Goal: Task Accomplishment & Management: Manage account settings

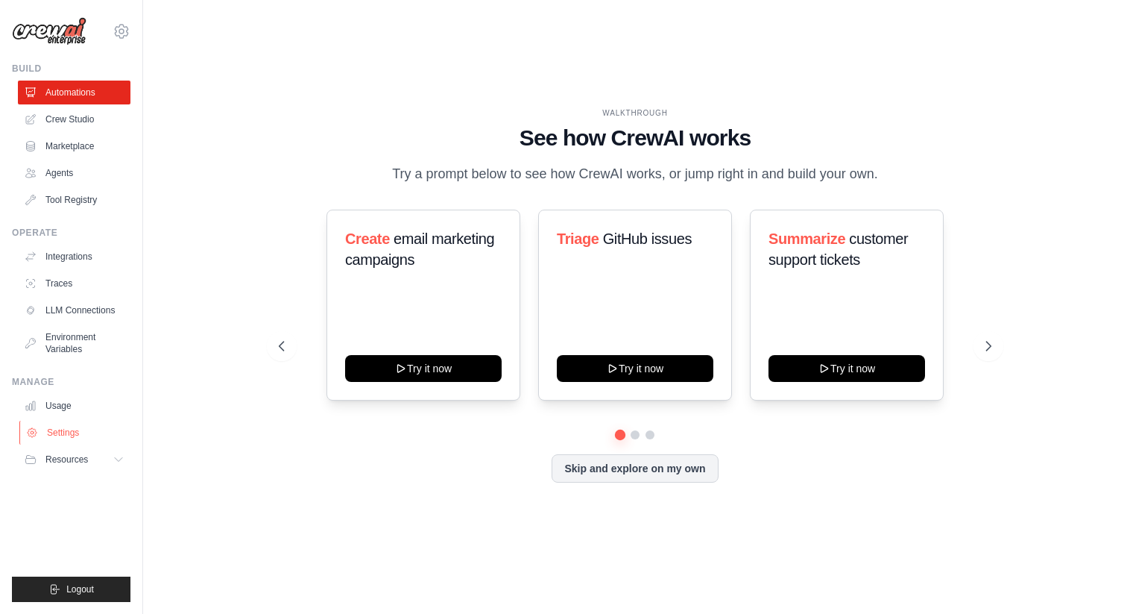
click at [57, 424] on link "Settings" at bounding box center [75, 432] width 113 height 24
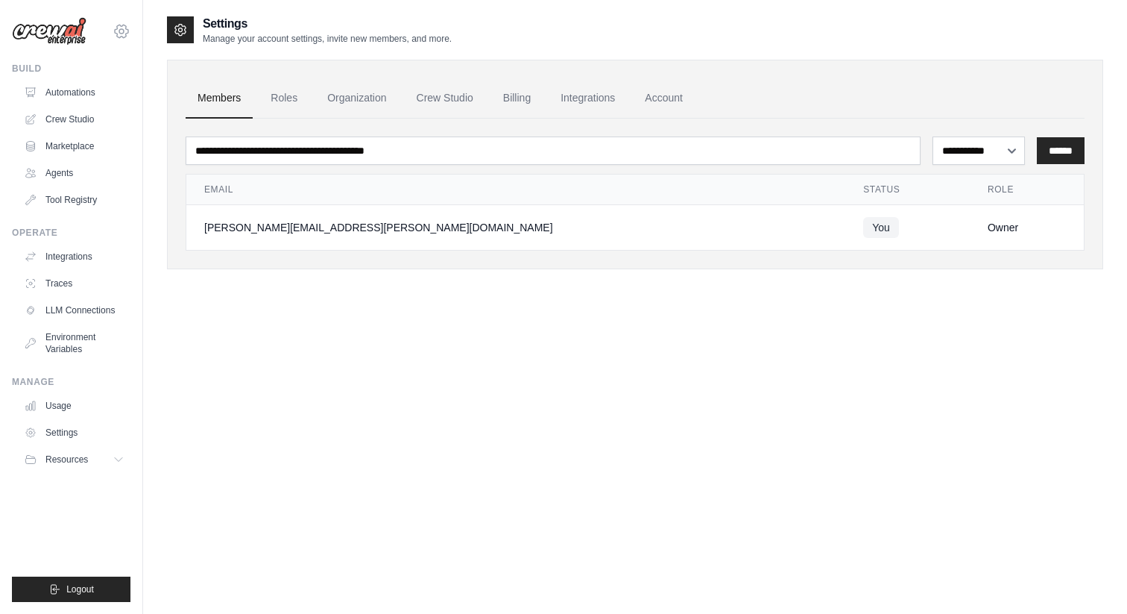
click at [121, 25] on icon at bounding box center [122, 31] width 18 height 18
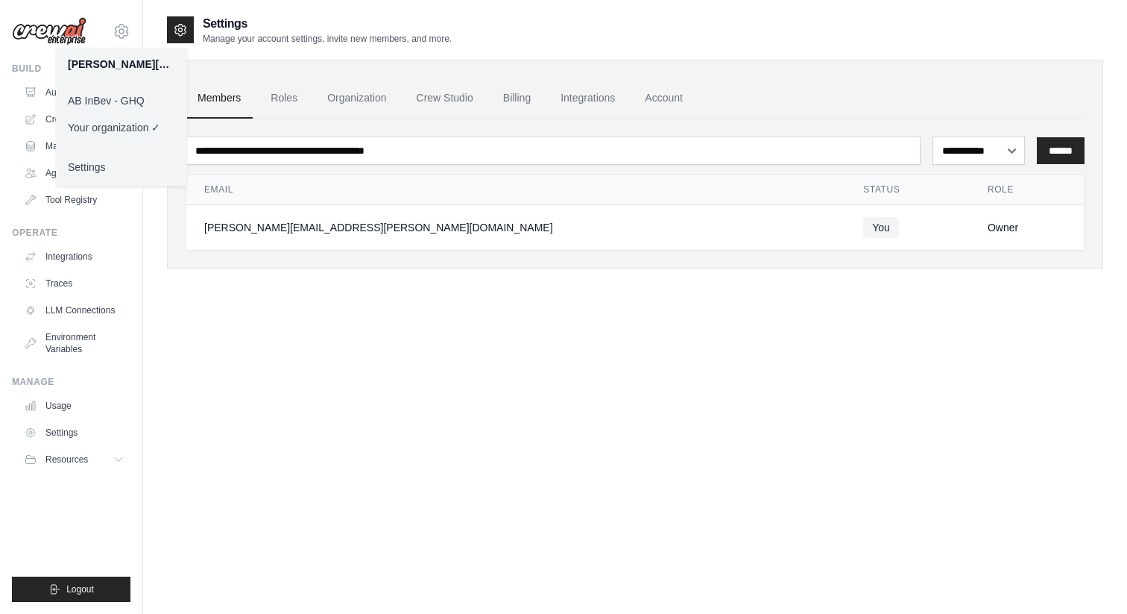
click at [126, 105] on link "AB InBev - GHQ" at bounding box center [121, 100] width 131 height 27
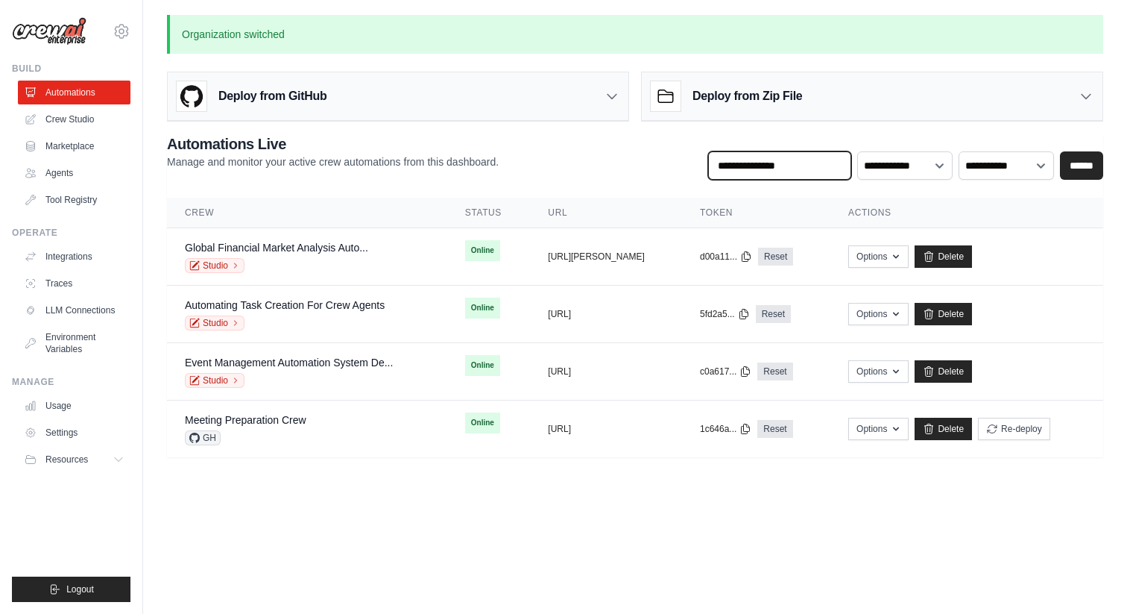
click at [776, 168] on input "text" at bounding box center [779, 165] width 143 height 28
click at [59, 439] on link "Settings" at bounding box center [75, 432] width 113 height 24
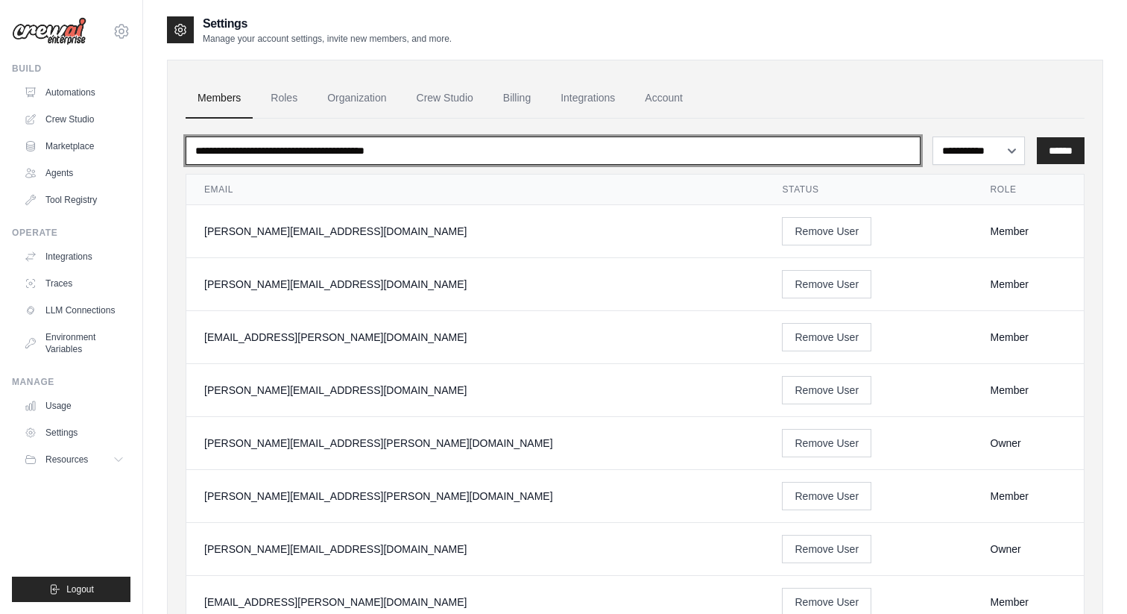
click at [353, 151] on input "email" at bounding box center [553, 150] width 735 height 28
type input "***"
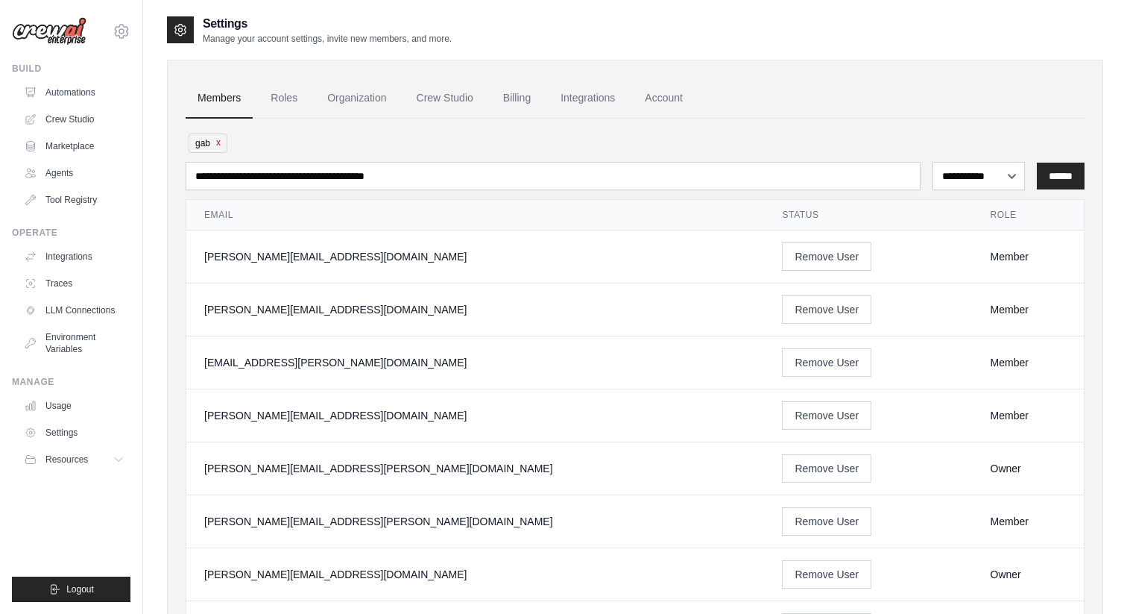
click at [218, 145] on button "x" at bounding box center [218, 142] width 4 height 12
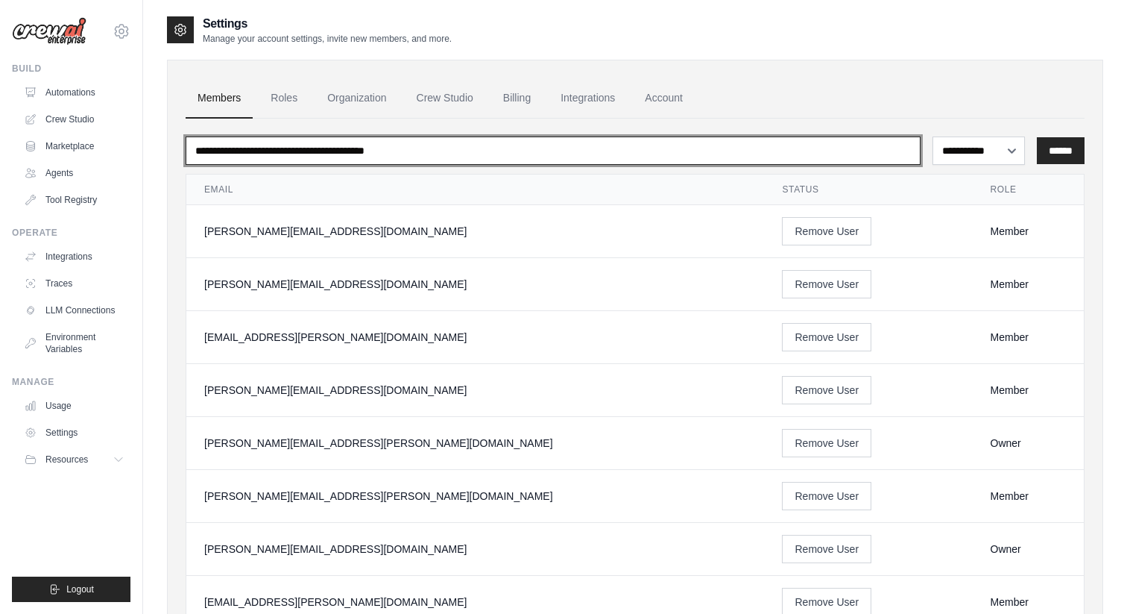
click at [227, 146] on input "email" at bounding box center [553, 150] width 735 height 28
type input "*****"
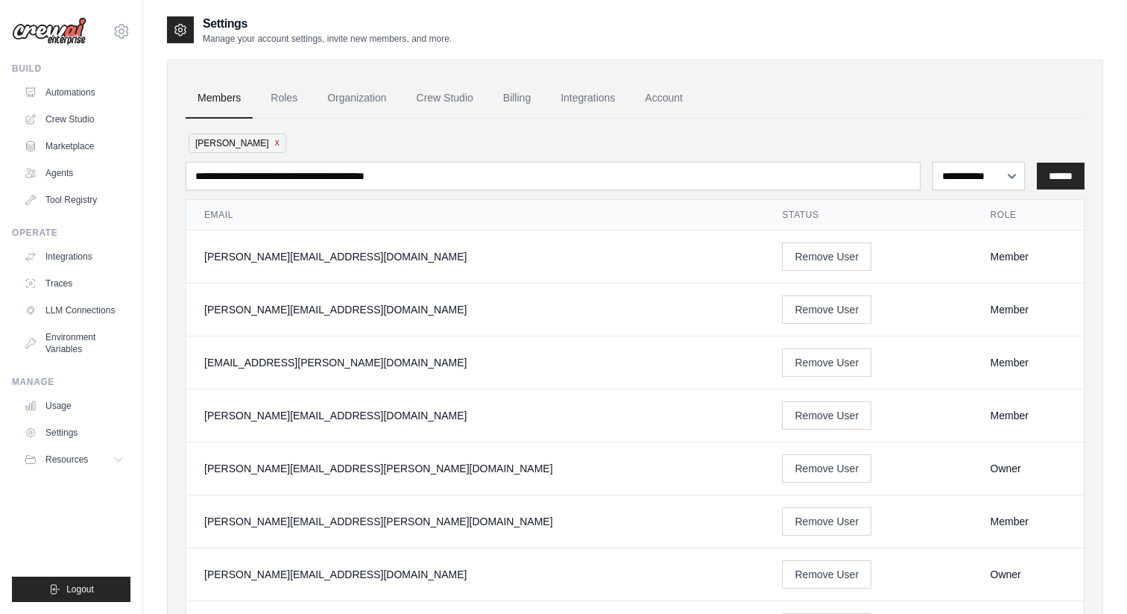
click at [275, 142] on button "x" at bounding box center [277, 142] width 4 height 12
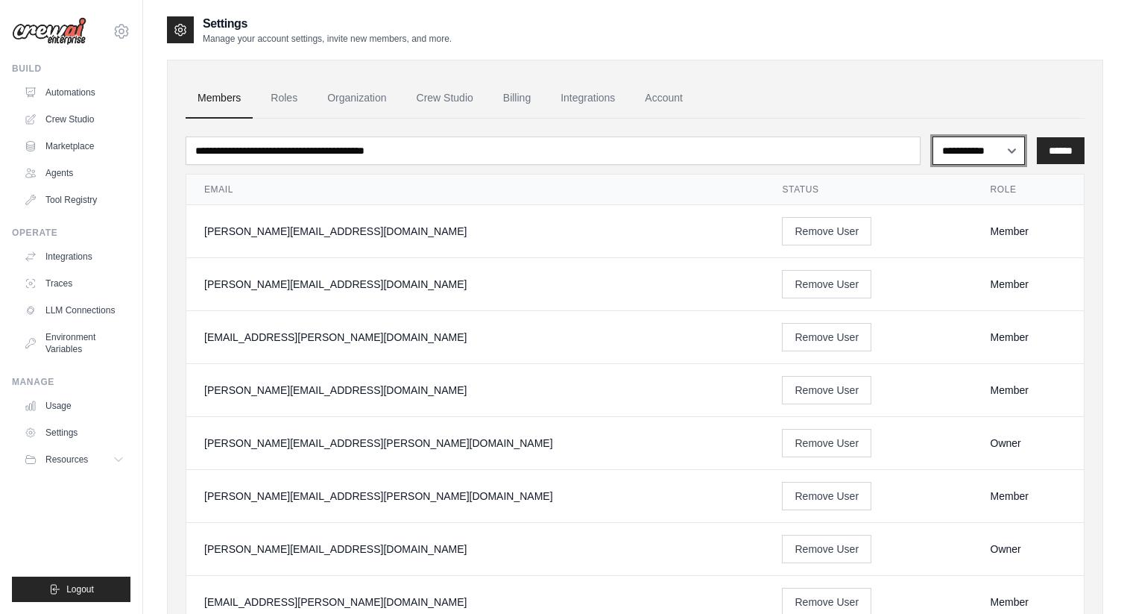
click at [1011, 148] on select "**********" at bounding box center [979, 150] width 93 height 28
select select "******"
click at [297, 95] on link "Roles" at bounding box center [284, 98] width 51 height 40
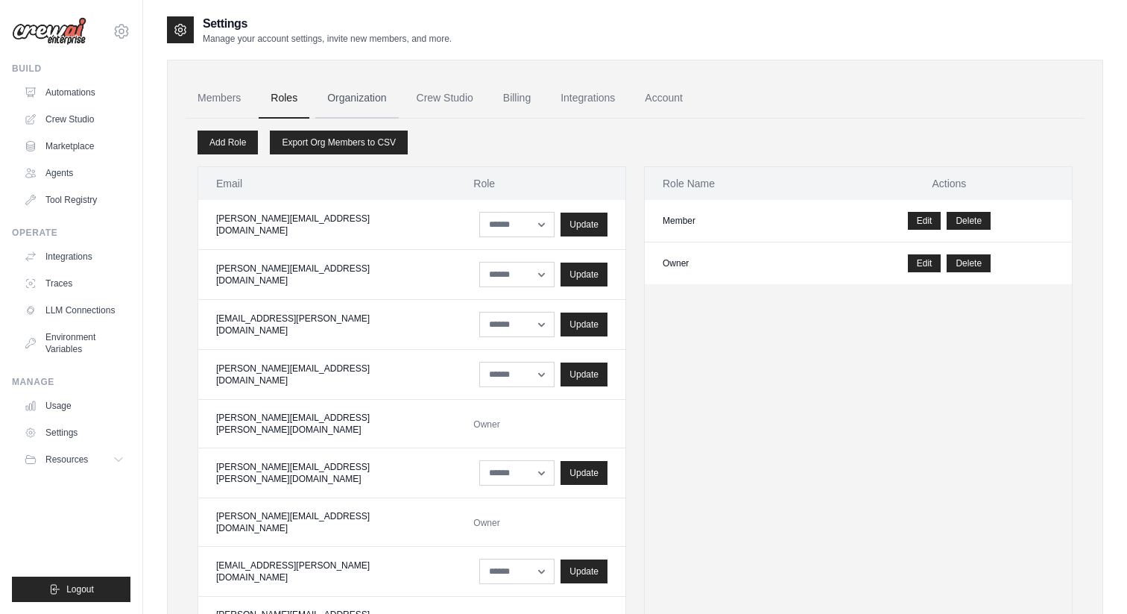
click at [373, 98] on link "Organization" at bounding box center [356, 98] width 83 height 40
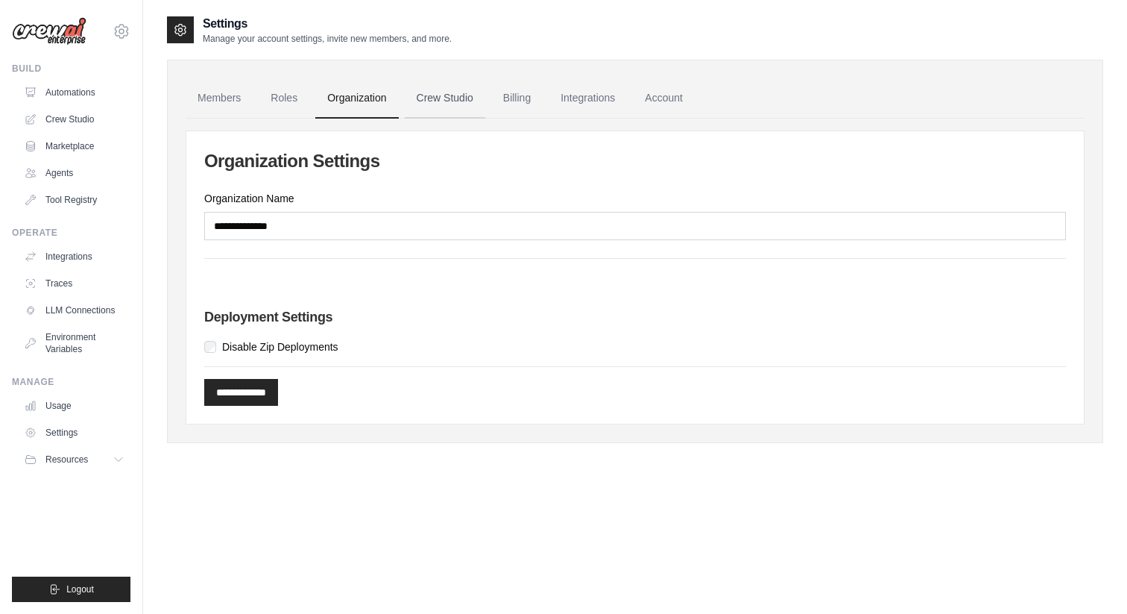
click at [422, 97] on link "Crew Studio" at bounding box center [445, 98] width 81 height 40
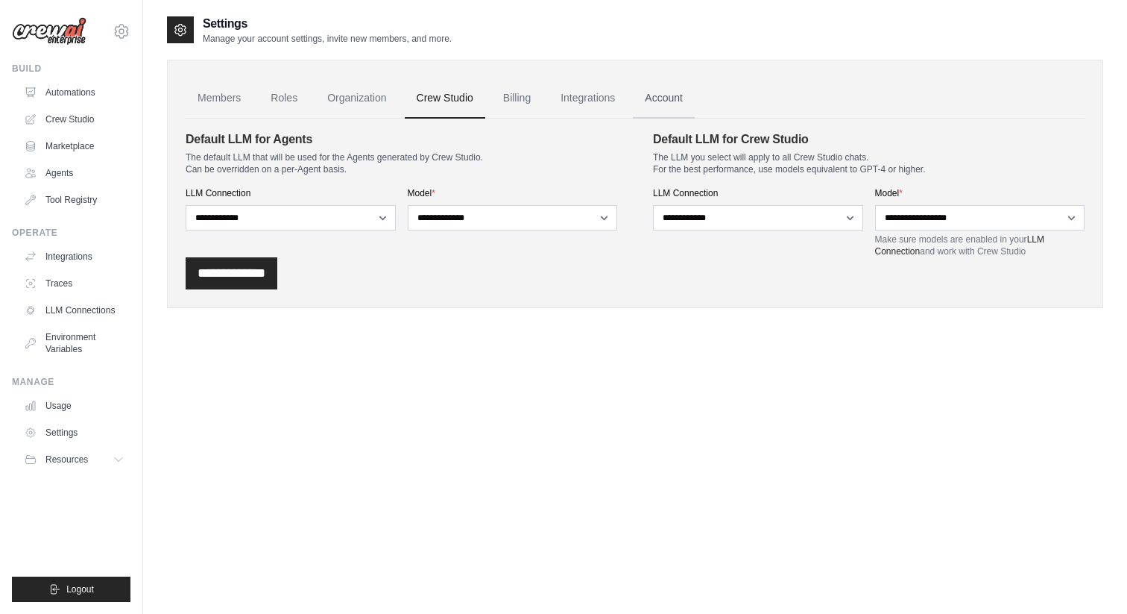
click at [693, 98] on link "Account" at bounding box center [664, 98] width 62 height 40
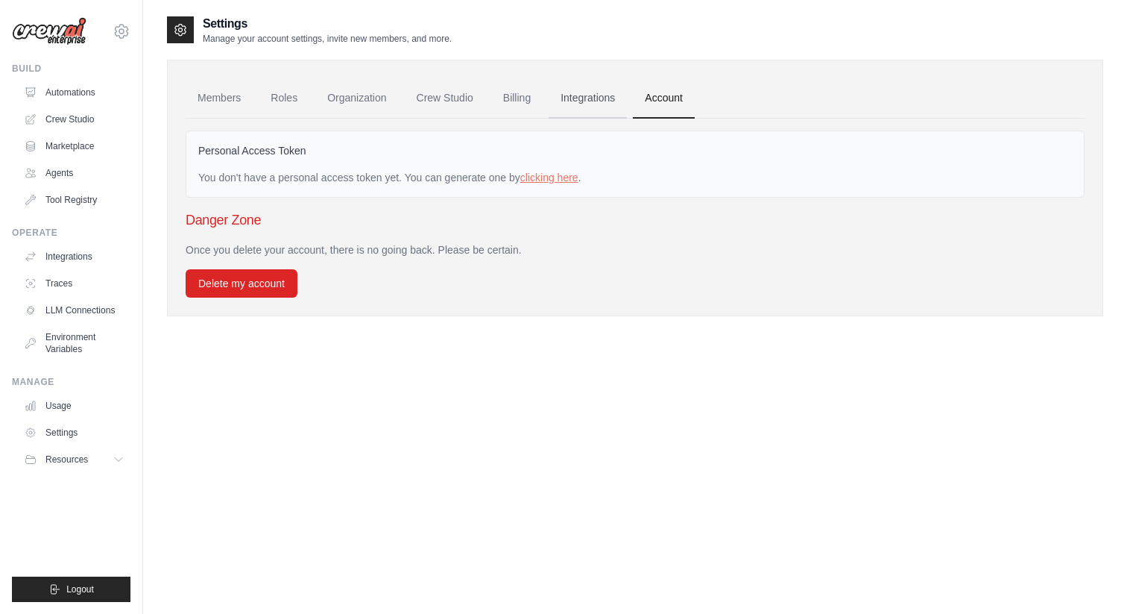
click at [627, 97] on link "Integrations" at bounding box center [588, 98] width 78 height 40
click at [620, 98] on link "Integrations" at bounding box center [588, 98] width 78 height 40
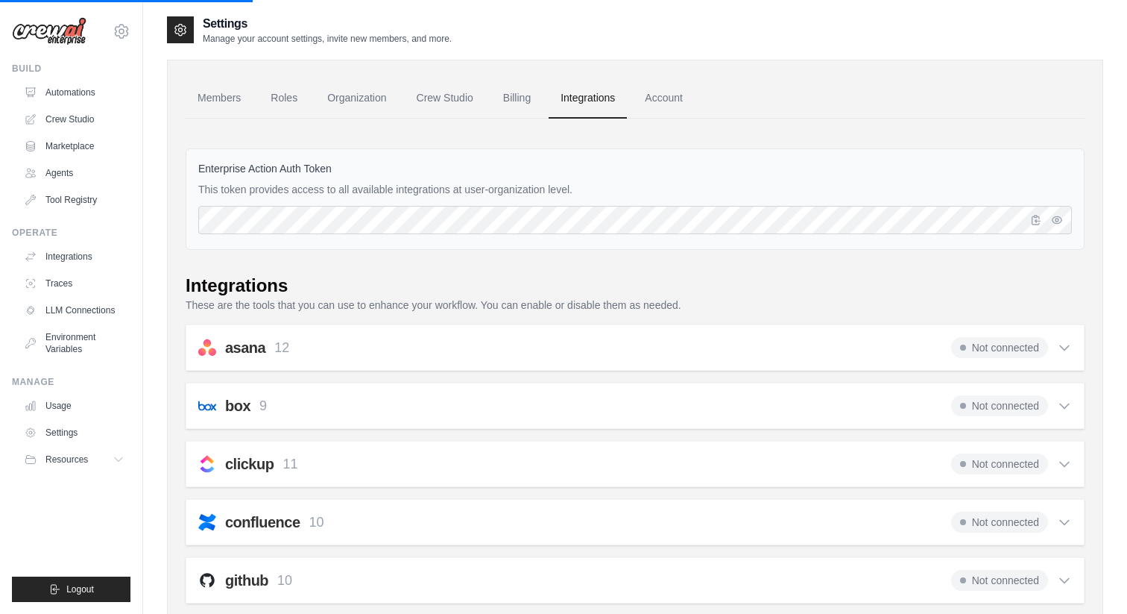
drag, startPoint x: 606, startPoint y: 100, endPoint x: 914, endPoint y: 276, distance: 354.6
click at [368, 89] on link "Organization" at bounding box center [356, 98] width 83 height 40
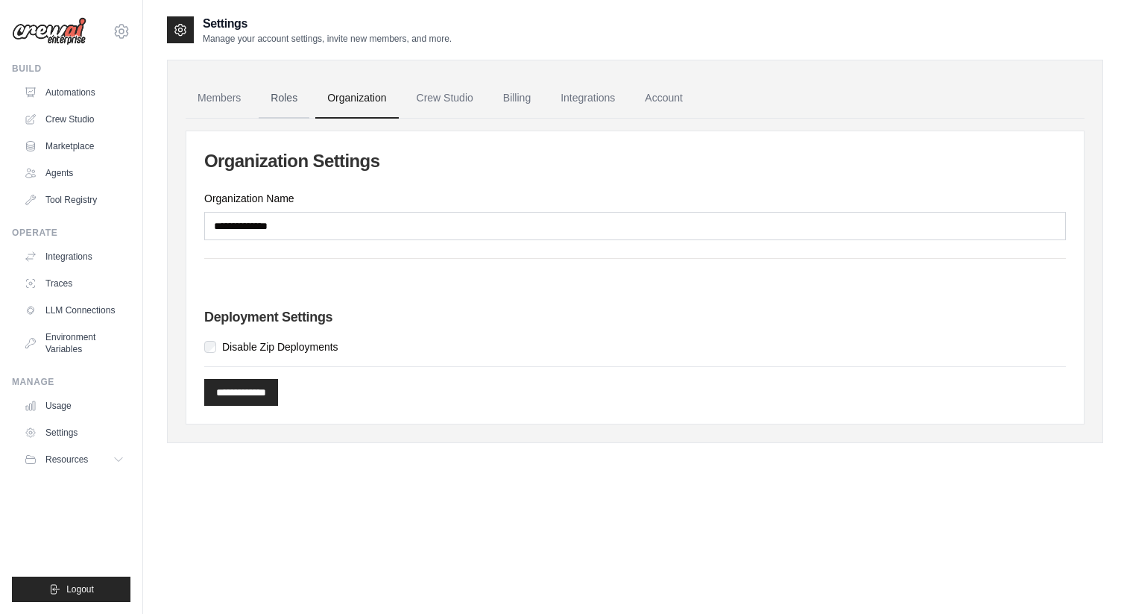
click at [299, 98] on link "Roles" at bounding box center [284, 98] width 51 height 40
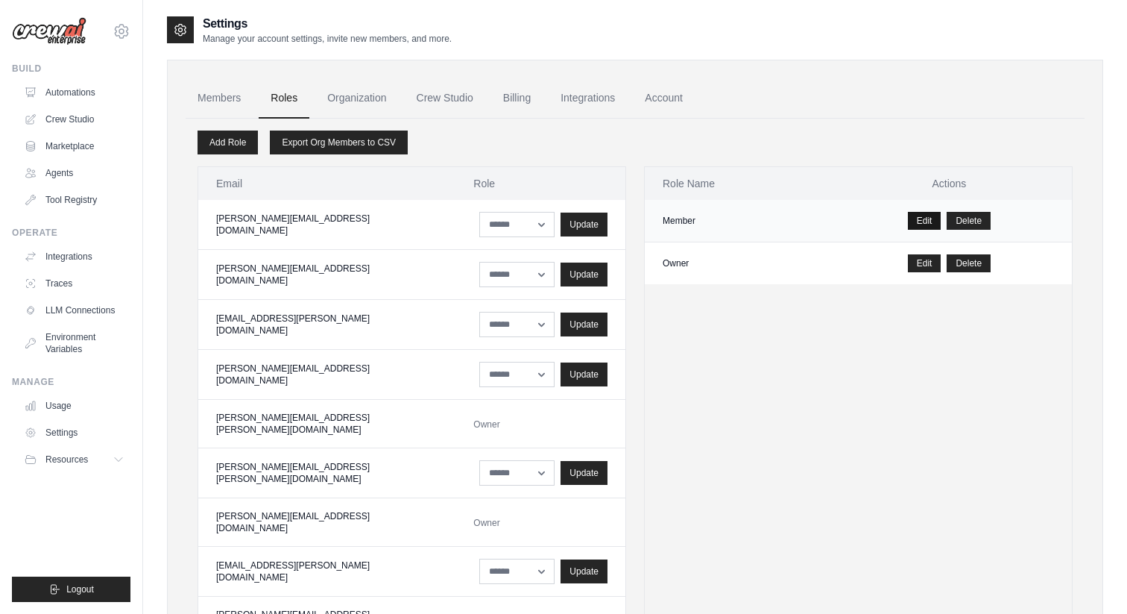
click at [922, 220] on link "Edit" at bounding box center [925, 221] width 34 height 18
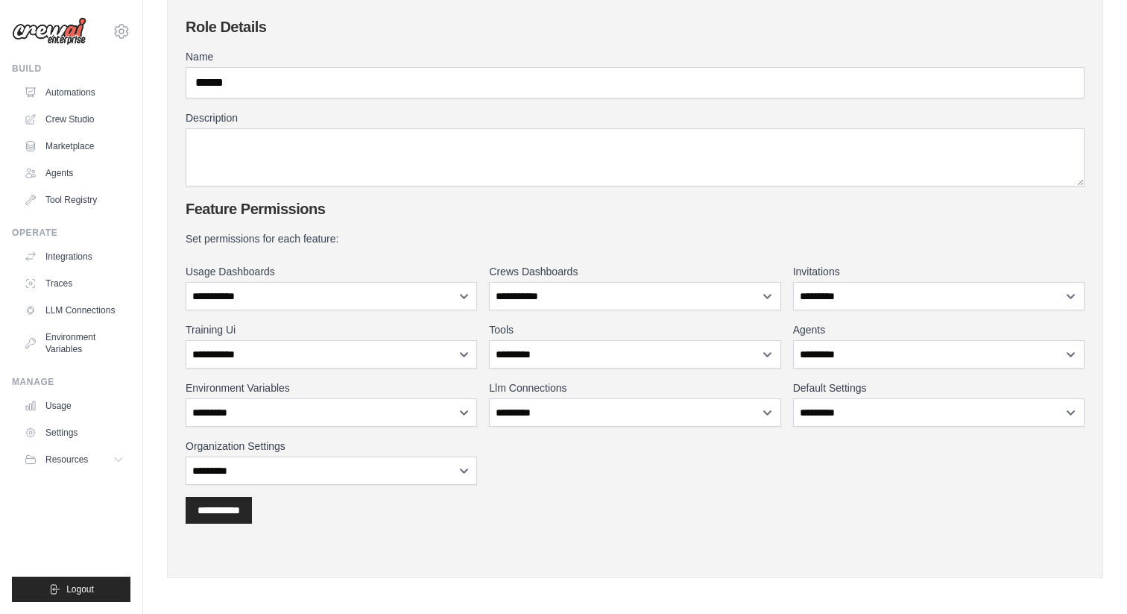
scroll to position [129, 0]
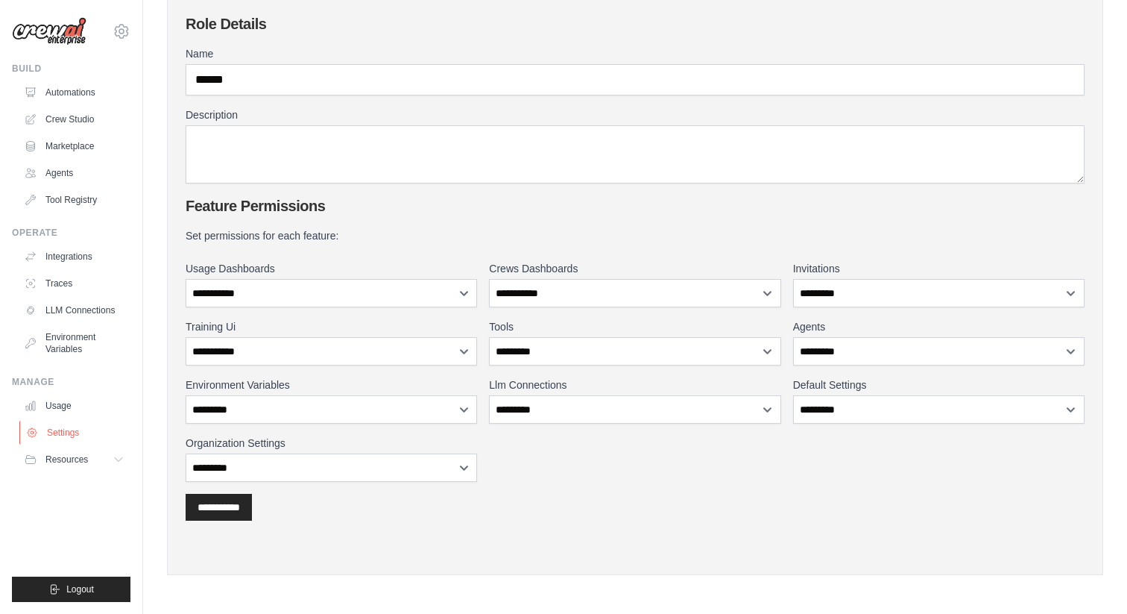
click at [62, 440] on link "Settings" at bounding box center [75, 432] width 113 height 24
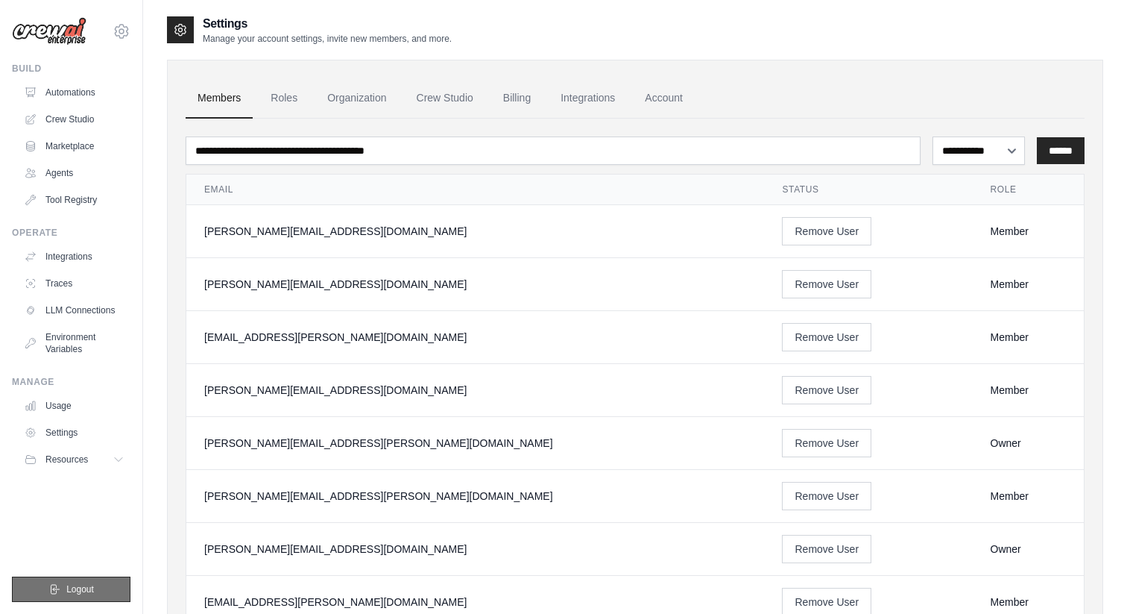
click at [74, 583] on span "Logout" at bounding box center [80, 589] width 28 height 12
